Goal: Task Accomplishment & Management: Use online tool/utility

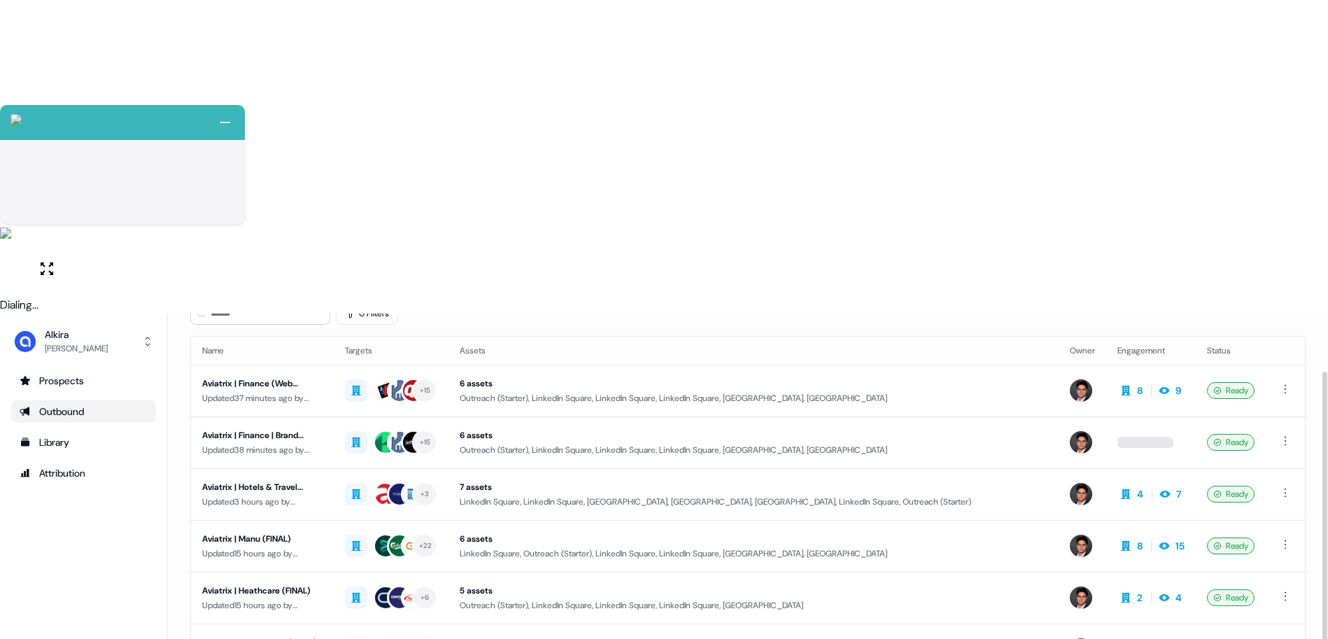
scroll to position [85, 0]
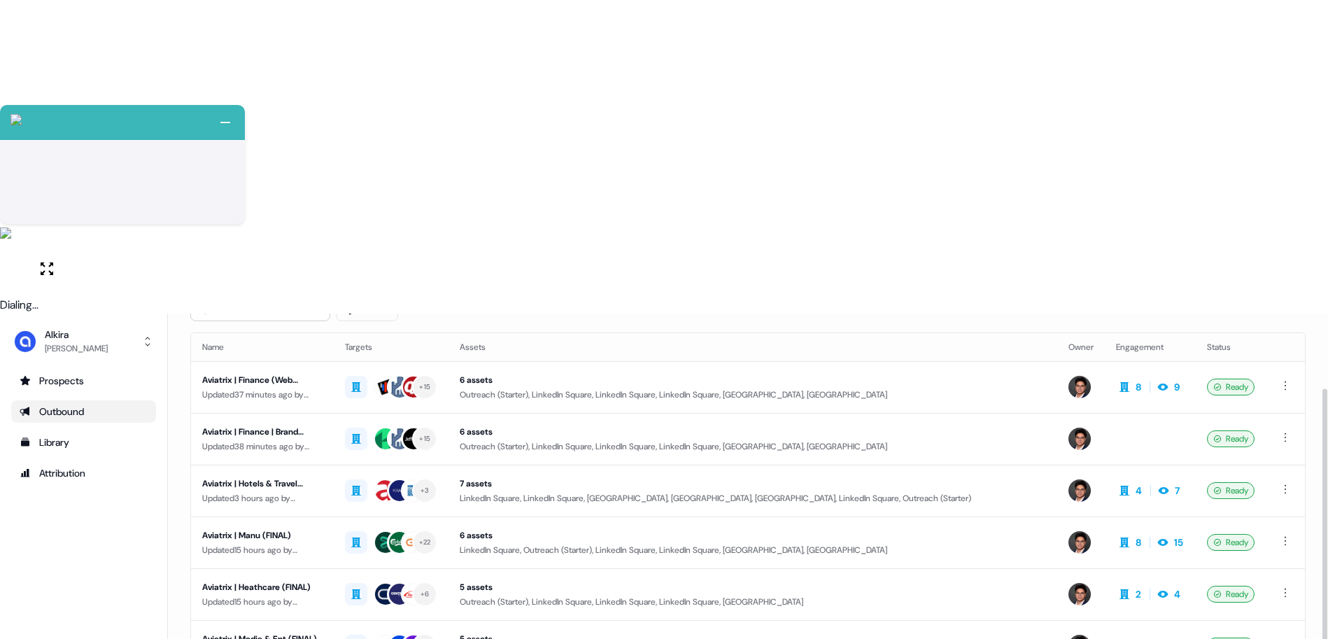
drag, startPoint x: 285, startPoint y: 534, endPoint x: 311, endPoint y: 528, distance: 25.8
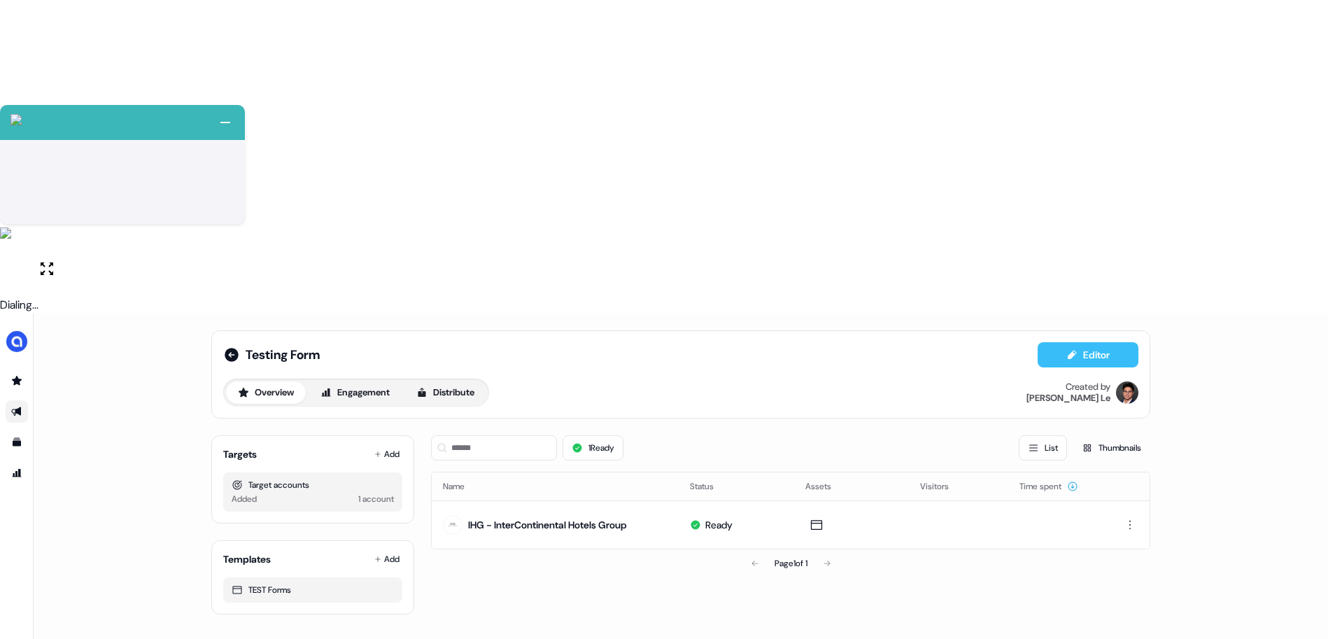
click at [1110, 342] on button "Editor" at bounding box center [1087, 354] width 101 height 25
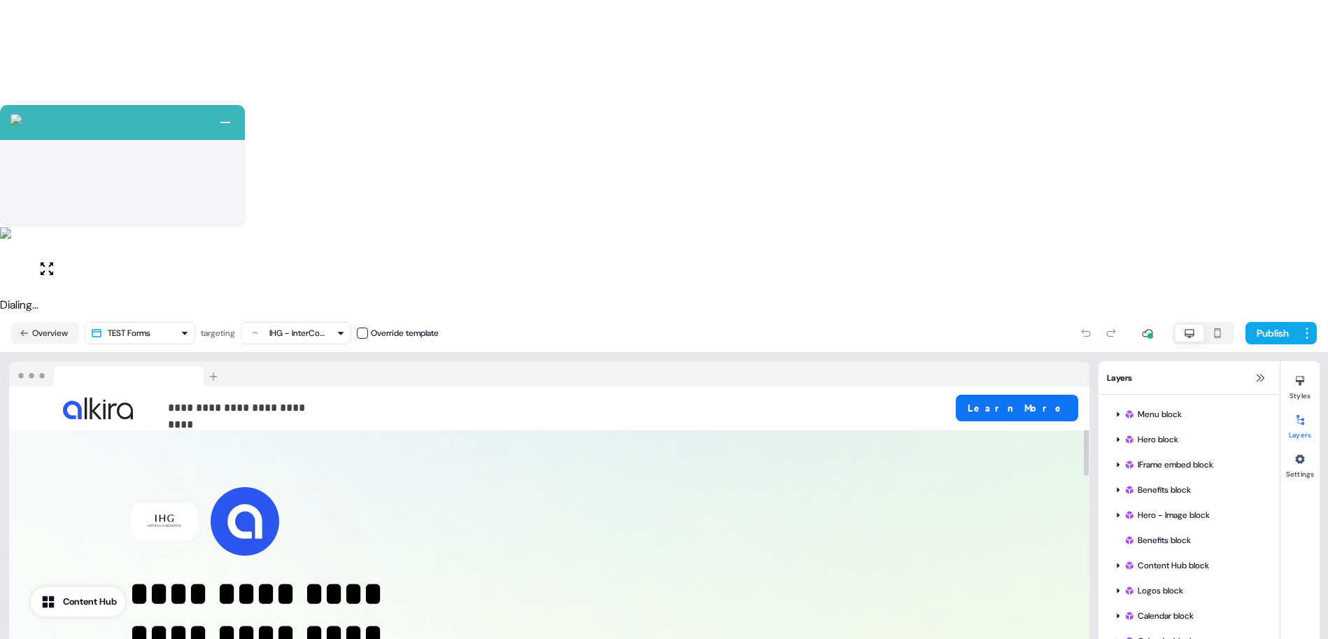
scroll to position [191, 0]
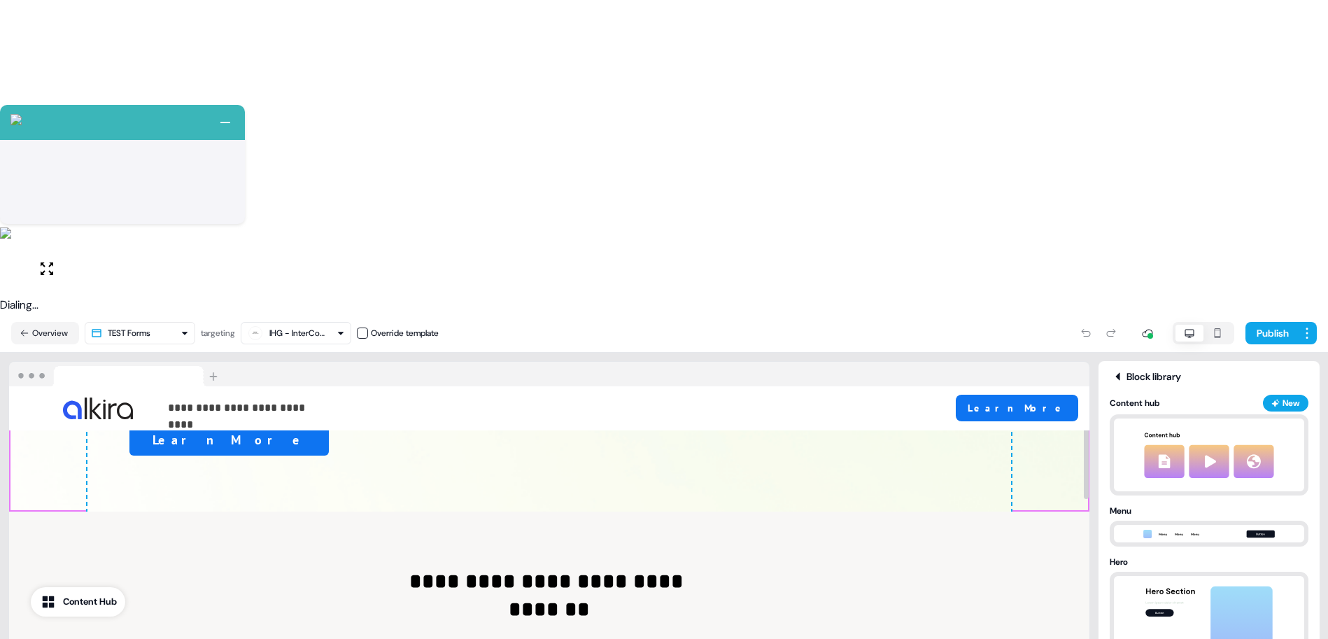
scroll to position [201, 0]
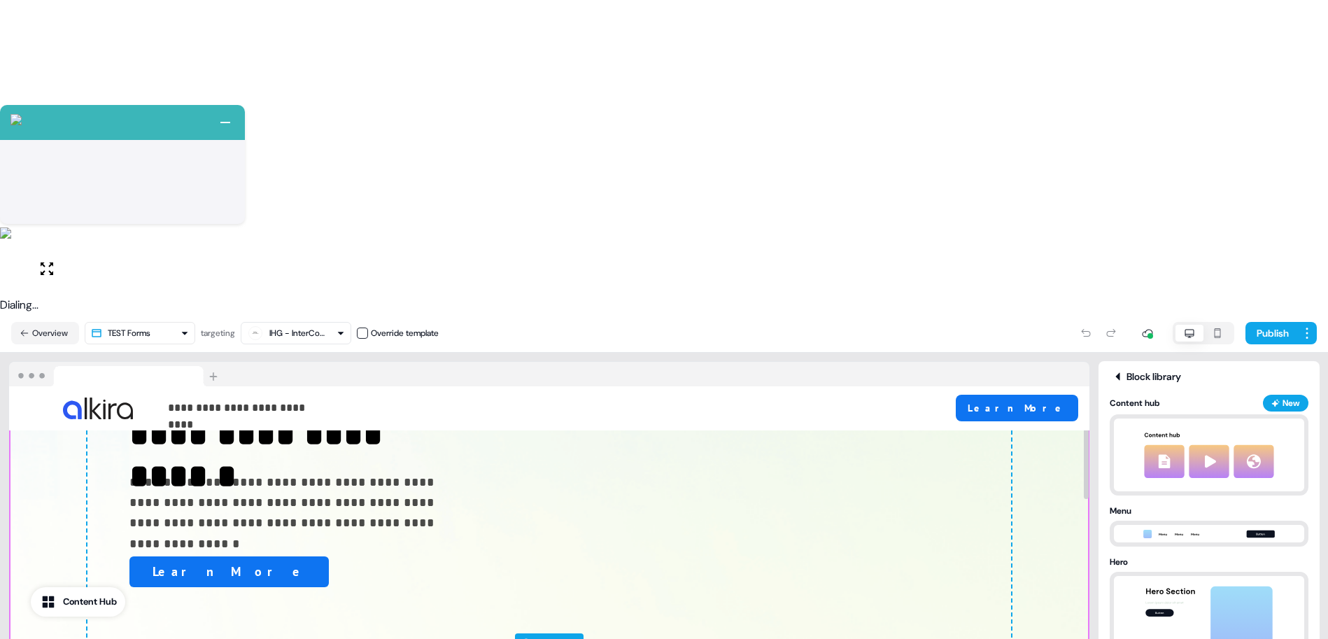
click at [547, 636] on div "Add block" at bounding box center [555, 643] width 43 height 14
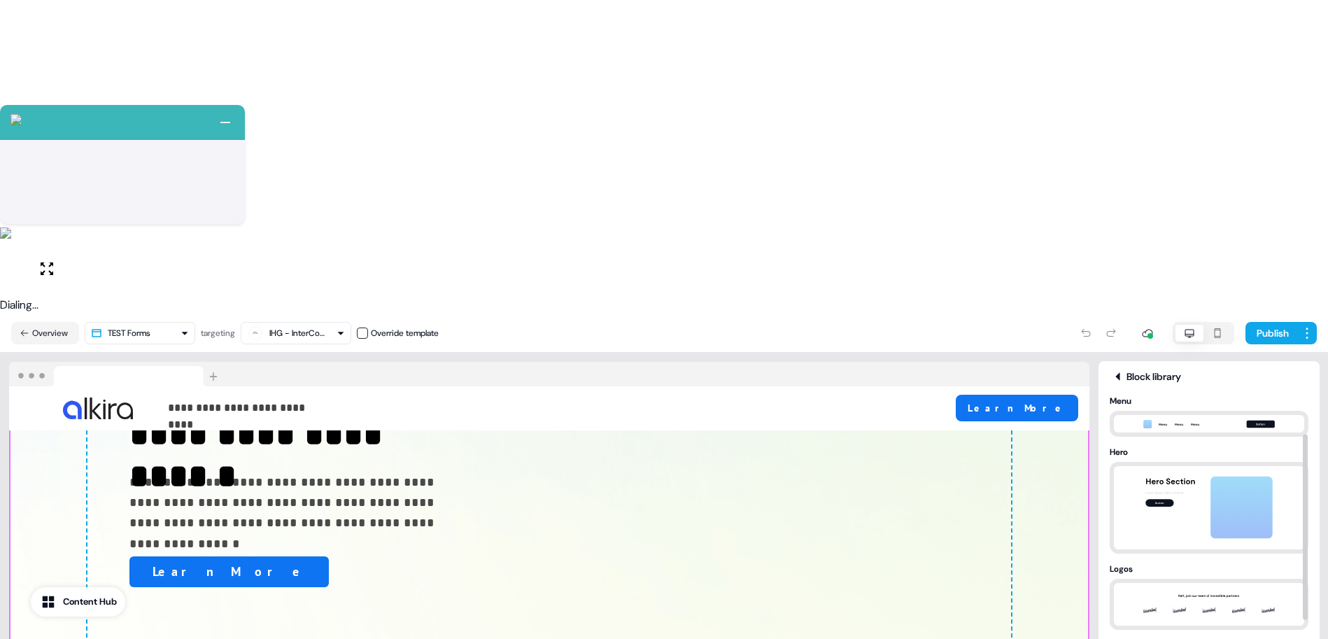
scroll to position [117, 0]
drag, startPoint x: 555, startPoint y: 327, endPoint x: 568, endPoint y: 327, distance: 13.3
click at [555, 636] on div "Add block" at bounding box center [555, 643] width 43 height 14
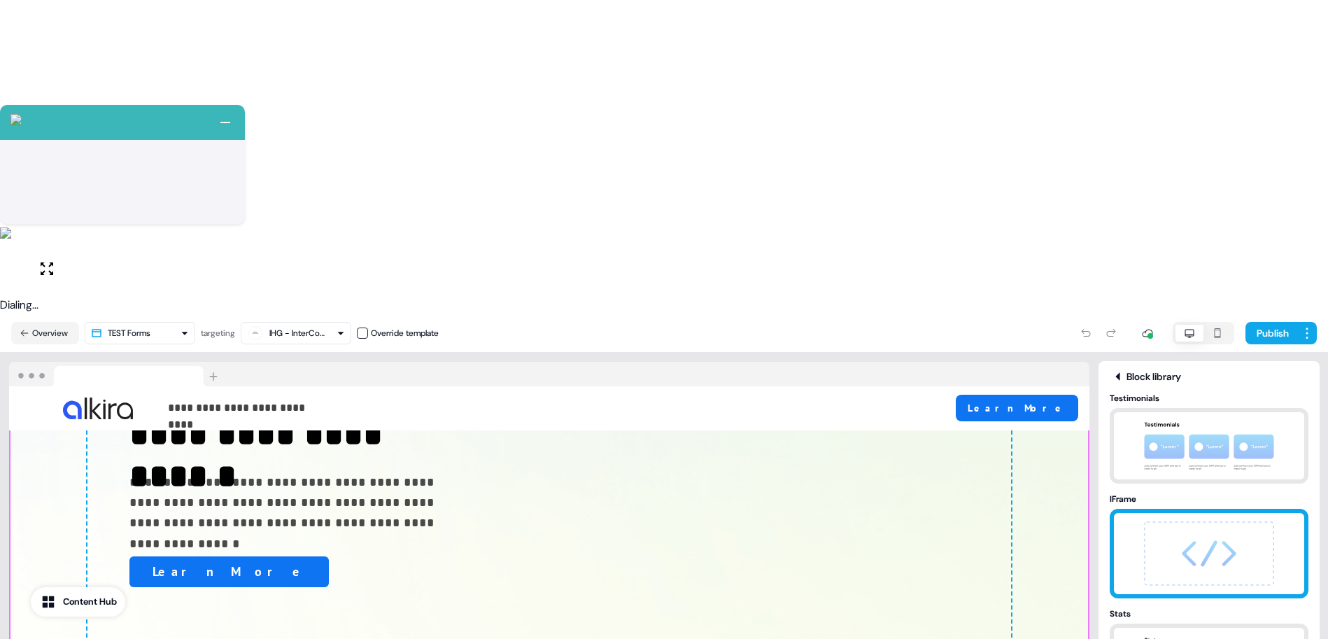
scroll to position [1031, 0]
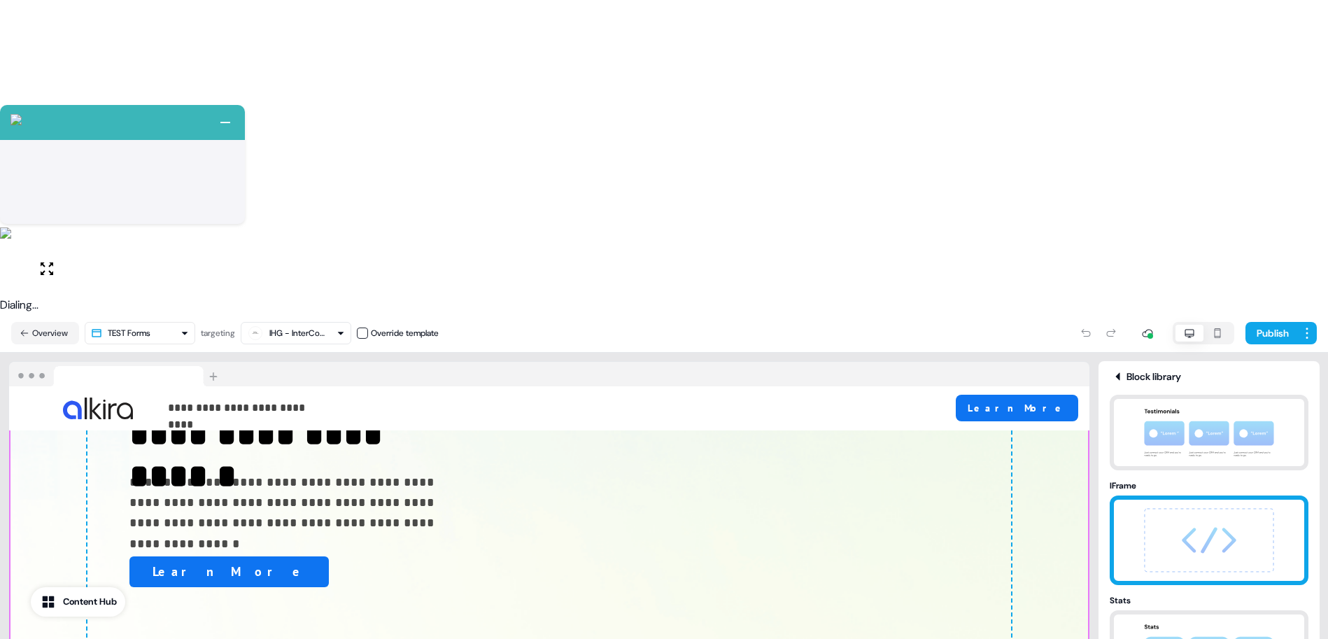
drag, startPoint x: 1204, startPoint y: 251, endPoint x: 1124, endPoint y: 266, distance: 81.8
click at [1205, 499] on img at bounding box center [1208, 539] width 147 height 81
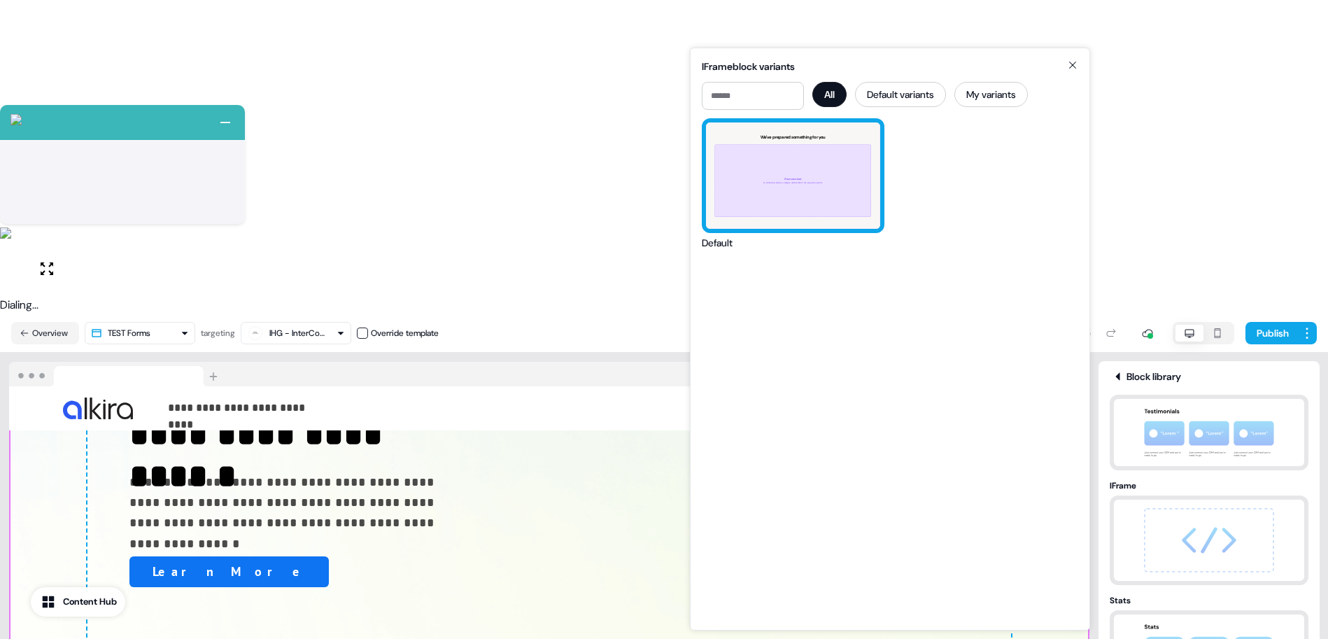
click at [821, 175] on div "We've prepared something for you IFrame embed To embed a website or widget, add…" at bounding box center [793, 175] width 174 height 106
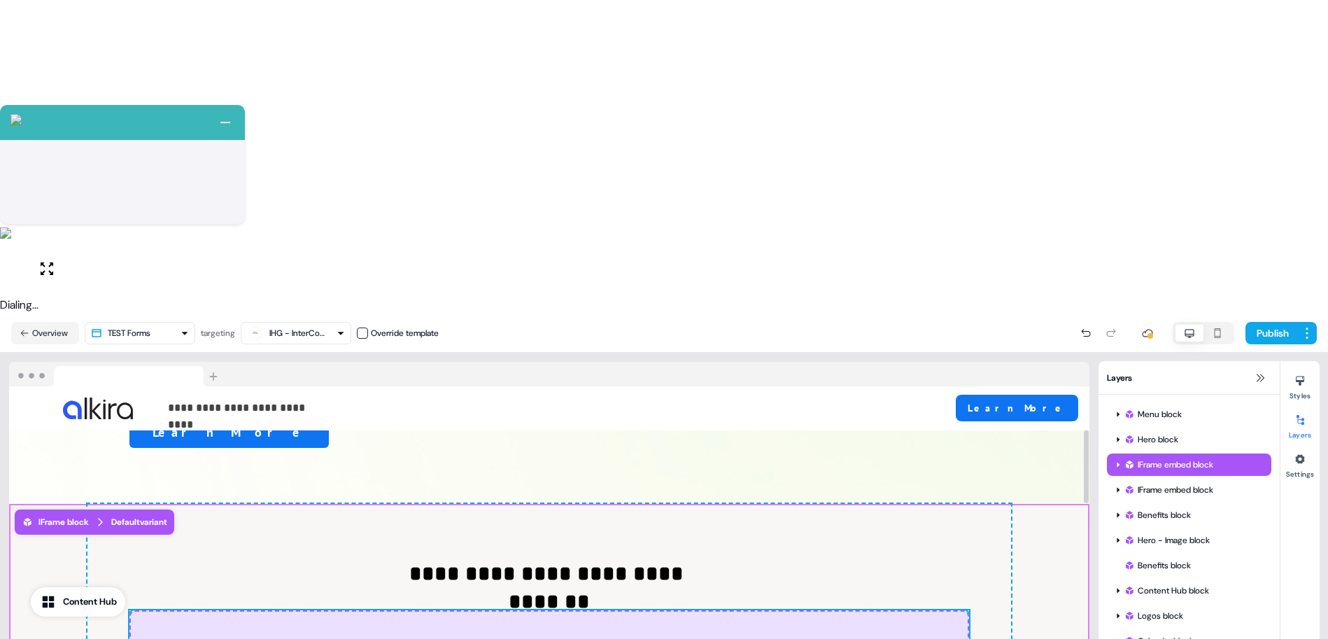
scroll to position [464, 0]
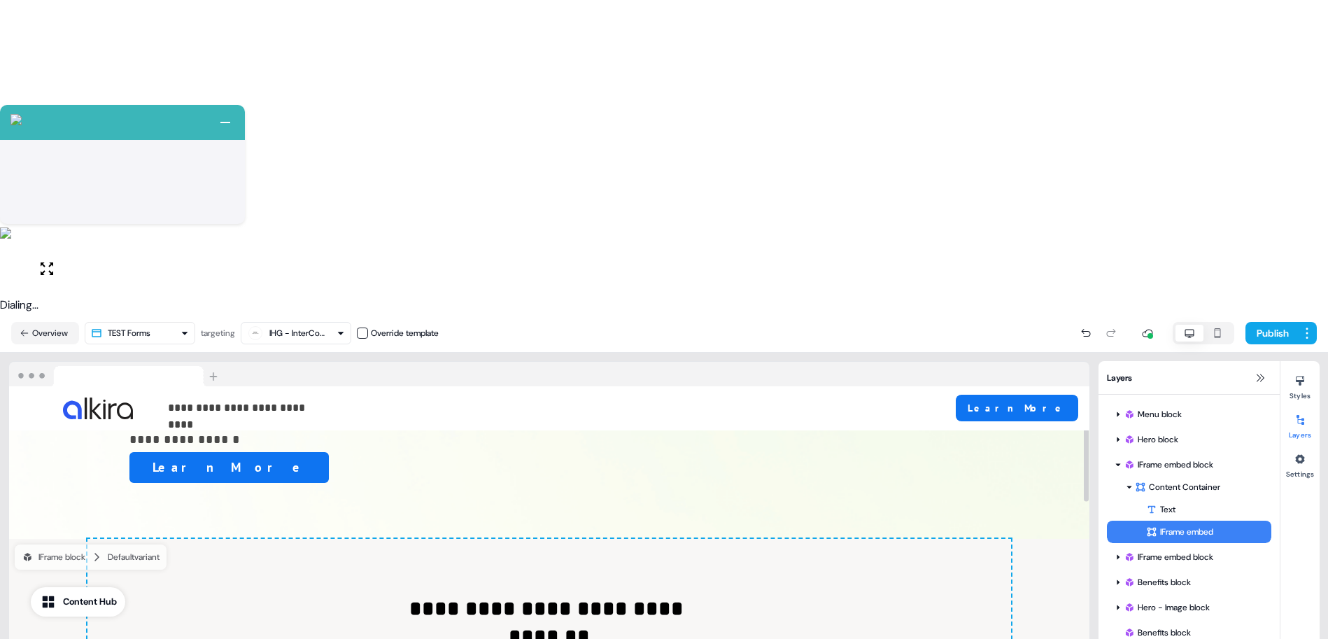
scroll to position [322, 0]
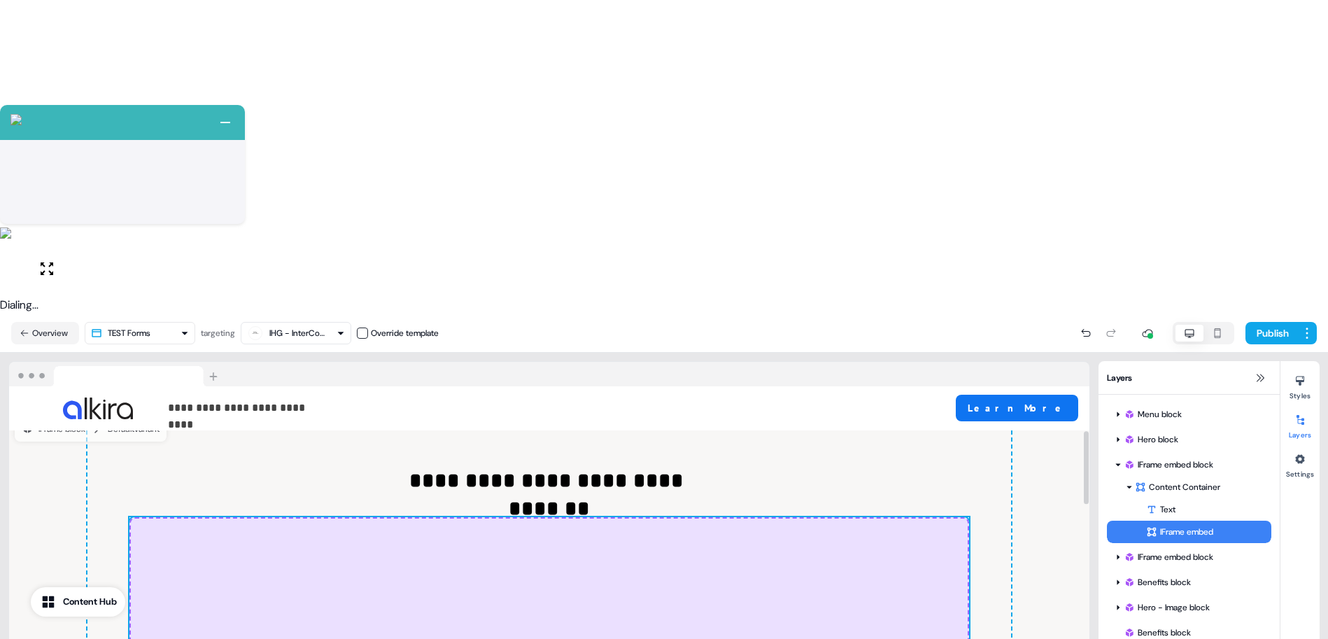
scroll to position [449, 0]
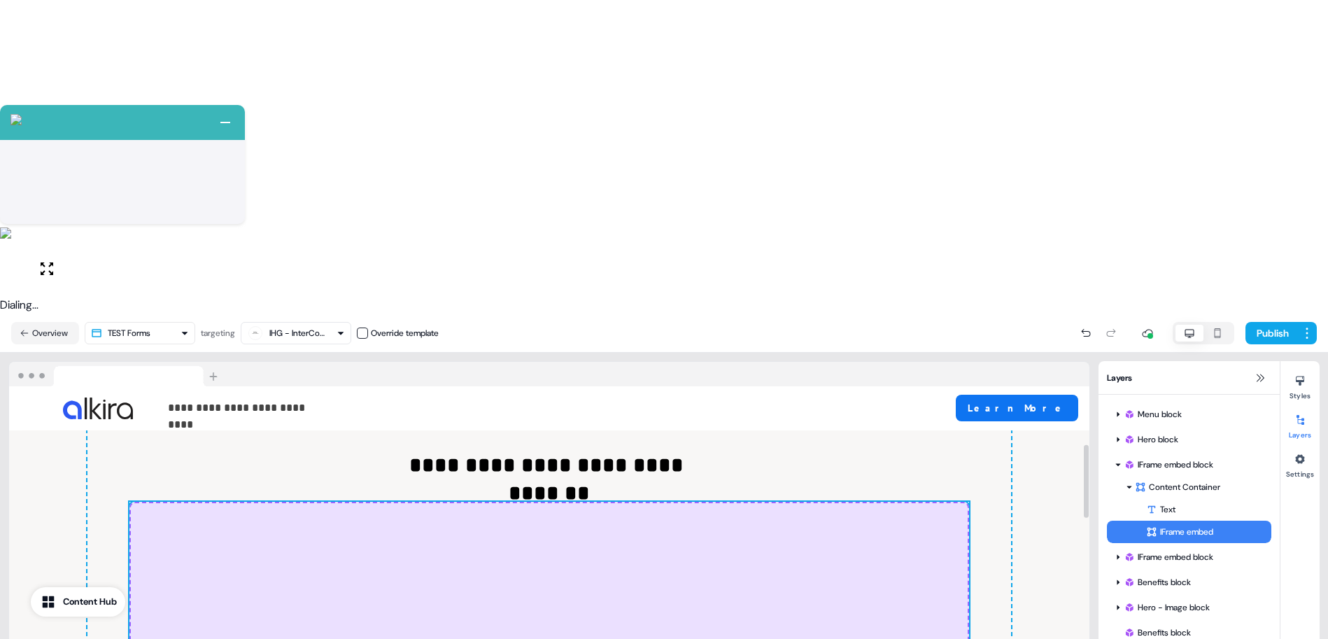
click at [1299, 369] on button "Styles" at bounding box center [1299, 384] width 39 height 31
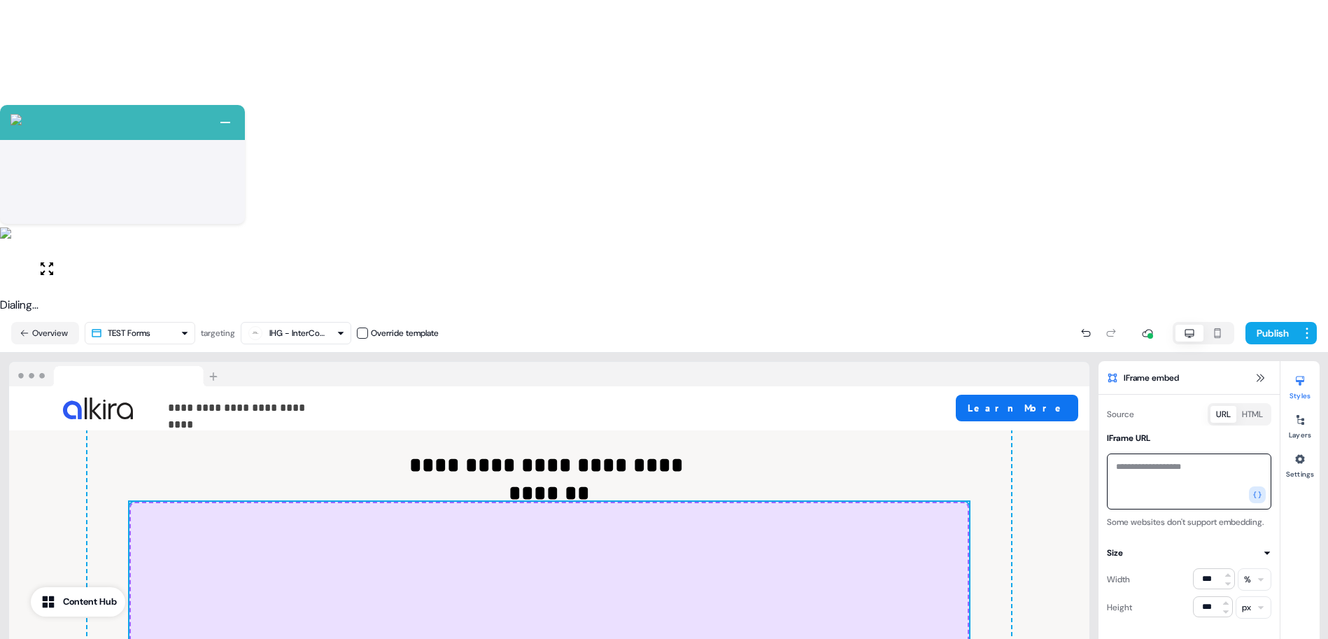
click at [1165, 453] on textarea at bounding box center [1189, 481] width 164 height 56
click at [1248, 406] on button "HTML" at bounding box center [1252, 414] width 32 height 17
click at [1181, 453] on textarea at bounding box center [1189, 501] width 164 height 97
paste textarea "**********"
type textarea "**********"
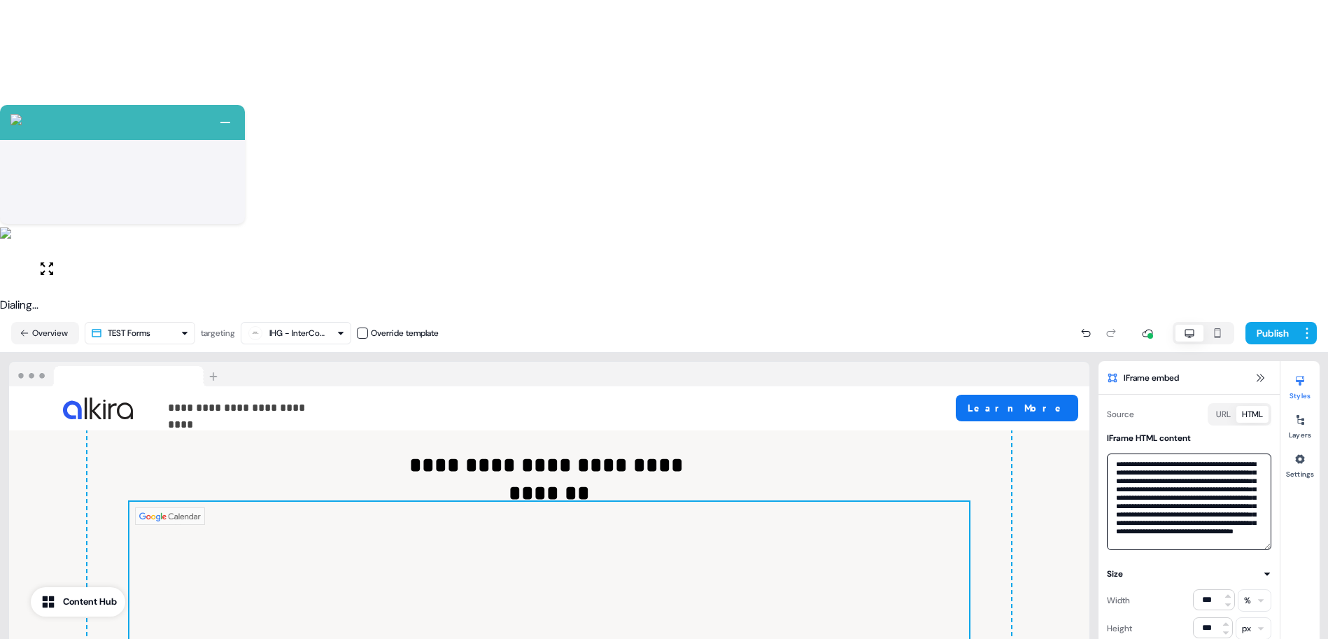
scroll to position [50, 0]
drag, startPoint x: 1142, startPoint y: 157, endPoint x: 1123, endPoint y: 190, distance: 37.7
click at [1123, 453] on textarea "**********" at bounding box center [1189, 501] width 164 height 97
click at [1178, 453] on textarea "**********" at bounding box center [1189, 501] width 164 height 97
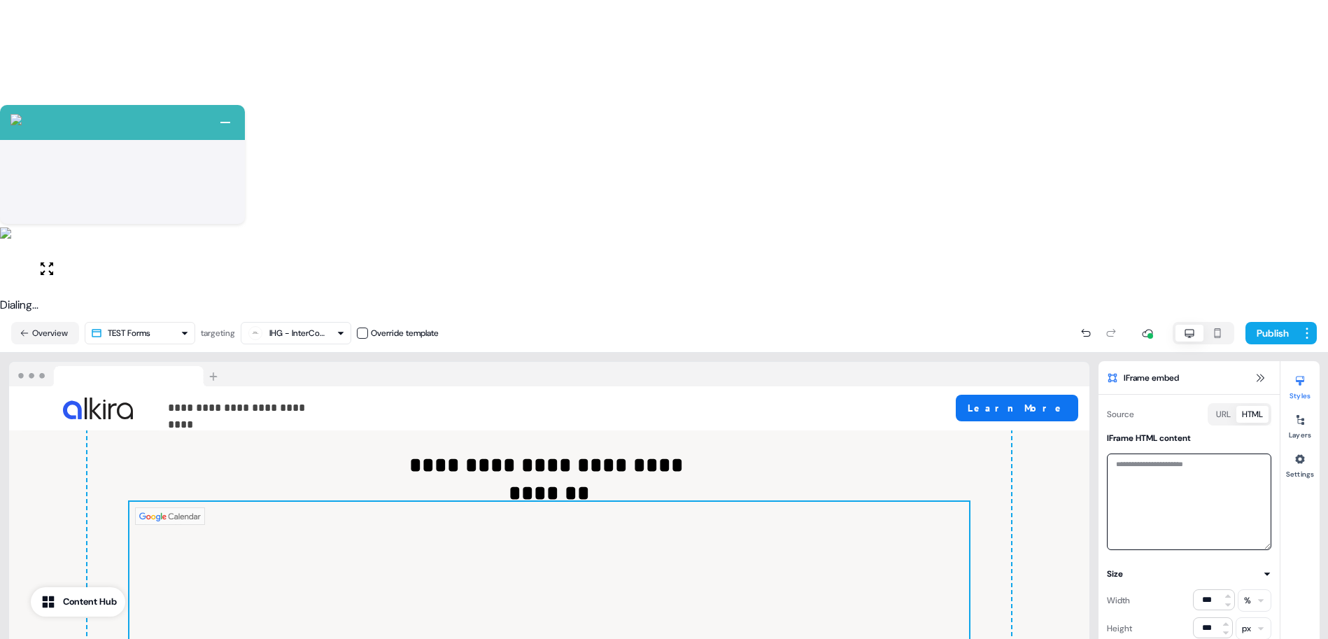
scroll to position [0, 0]
click at [1218, 406] on button "URL" at bounding box center [1223, 414] width 26 height 17
click at [1190, 453] on textarea at bounding box center [1189, 481] width 164 height 56
paste textarea "**********"
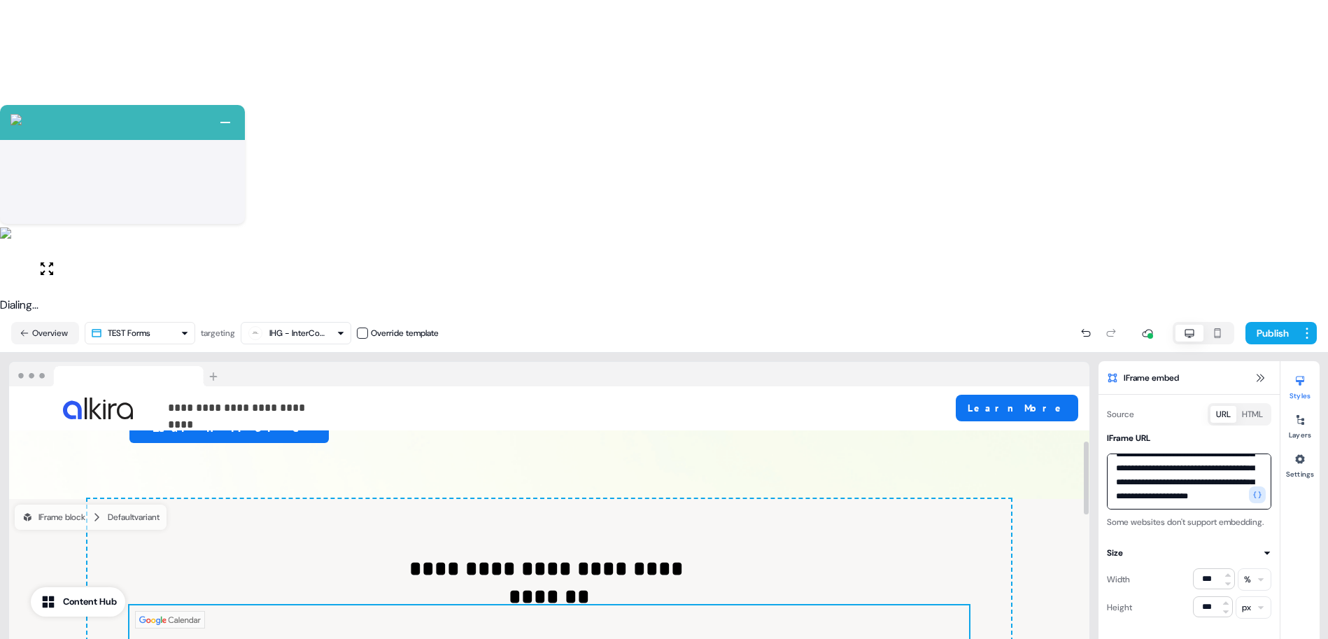
scroll to position [78, 0]
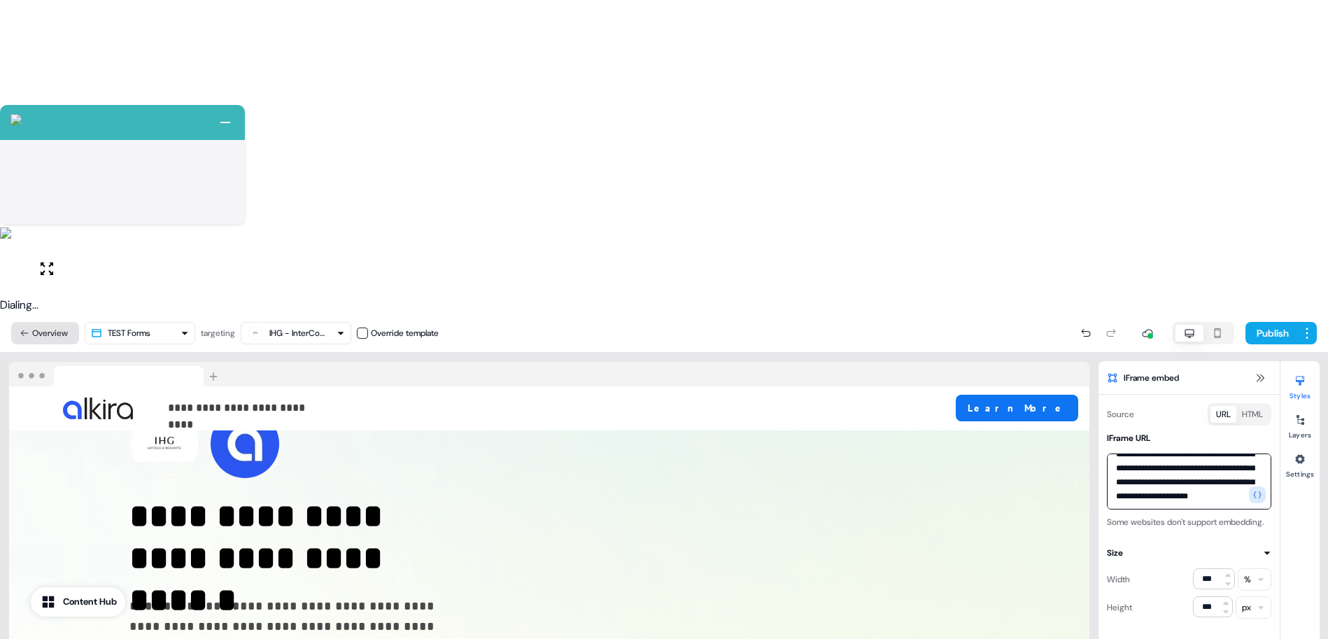
type textarea "**********"
drag, startPoint x: 46, startPoint y: 13, endPoint x: 537, endPoint y: 80, distance: 495.5
click at [47, 322] on button "Overview" at bounding box center [45, 333] width 68 height 22
